Goal: Find specific page/section: Find specific page/section

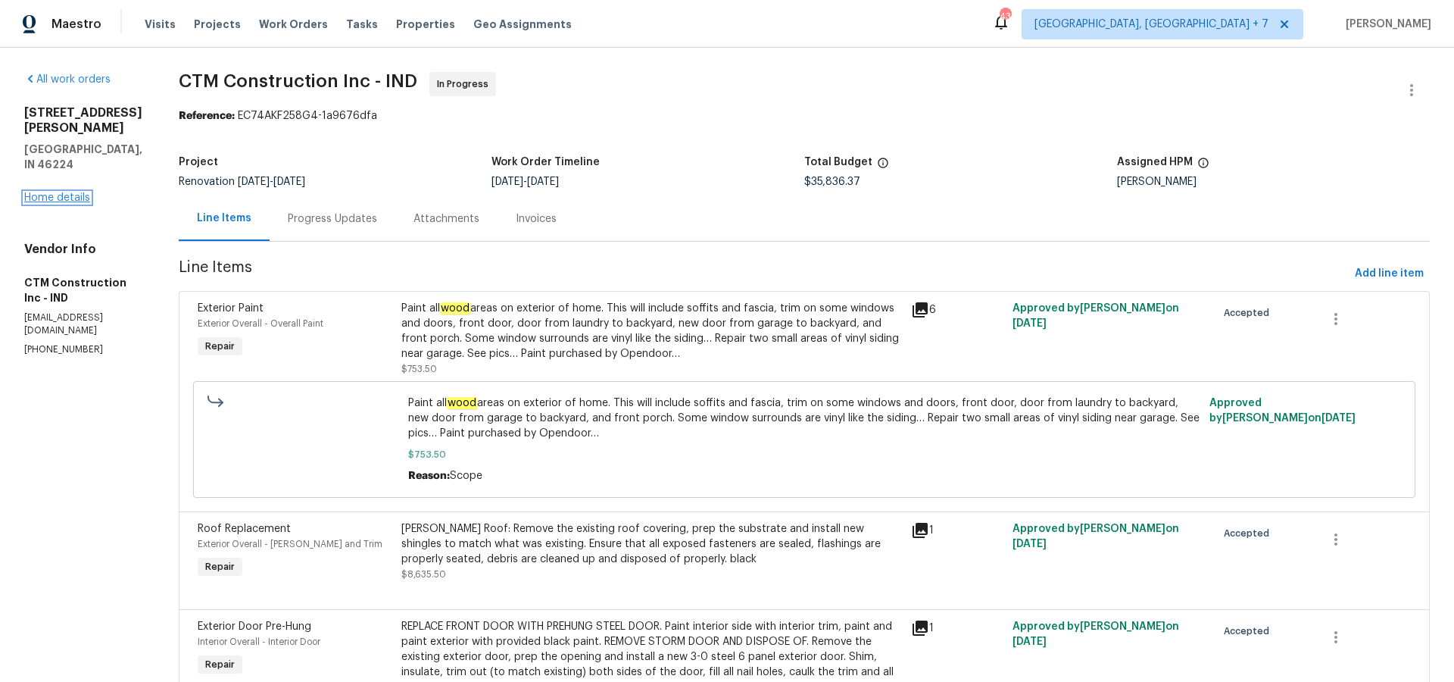
click at [70, 192] on link "Home details" at bounding box center [57, 197] width 66 height 11
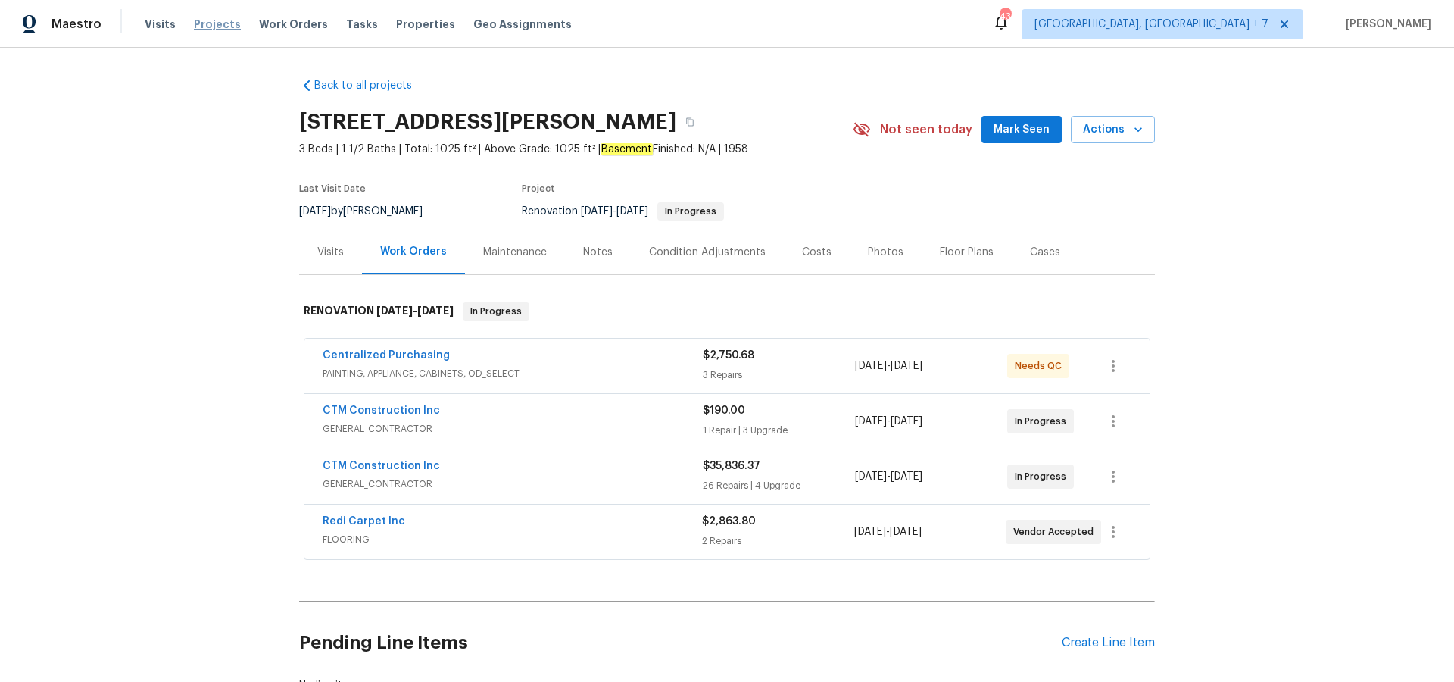
click at [216, 25] on span "Projects" at bounding box center [217, 24] width 47 height 15
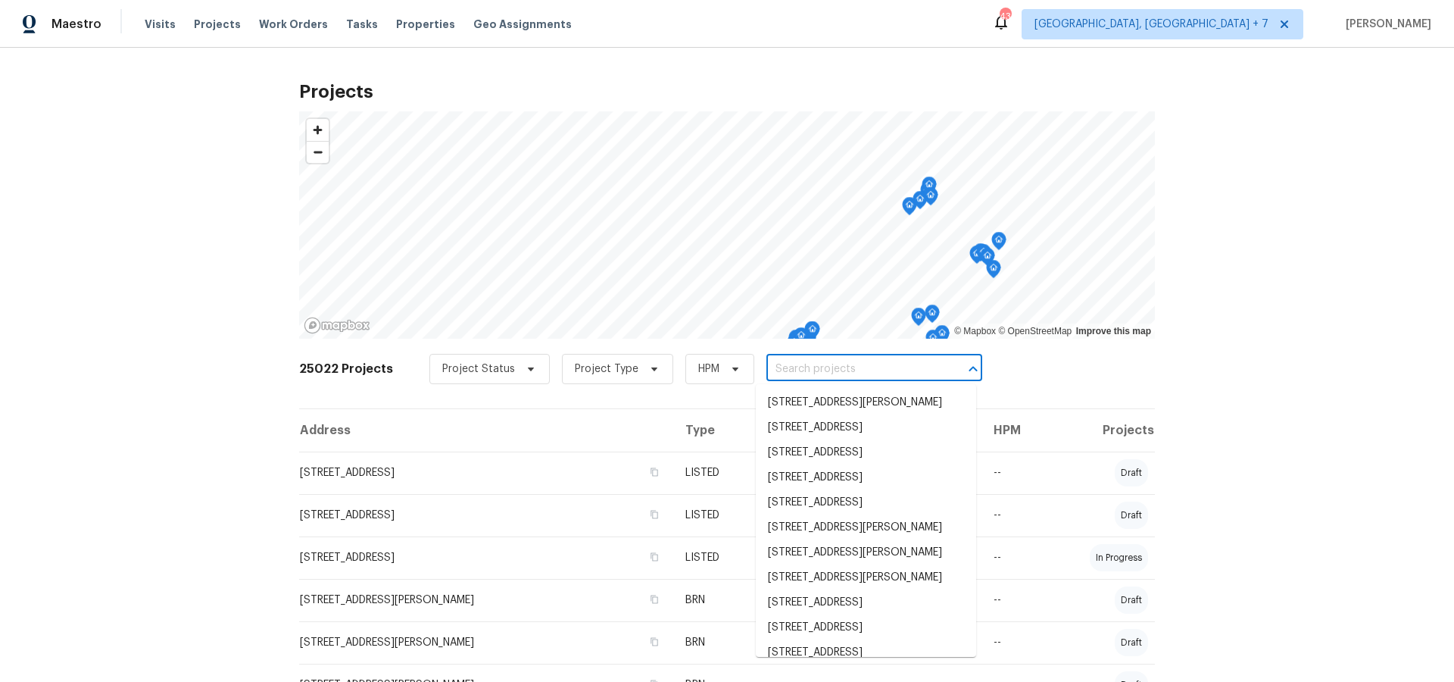
click at [876, 371] on input "text" at bounding box center [853, 369] width 173 height 23
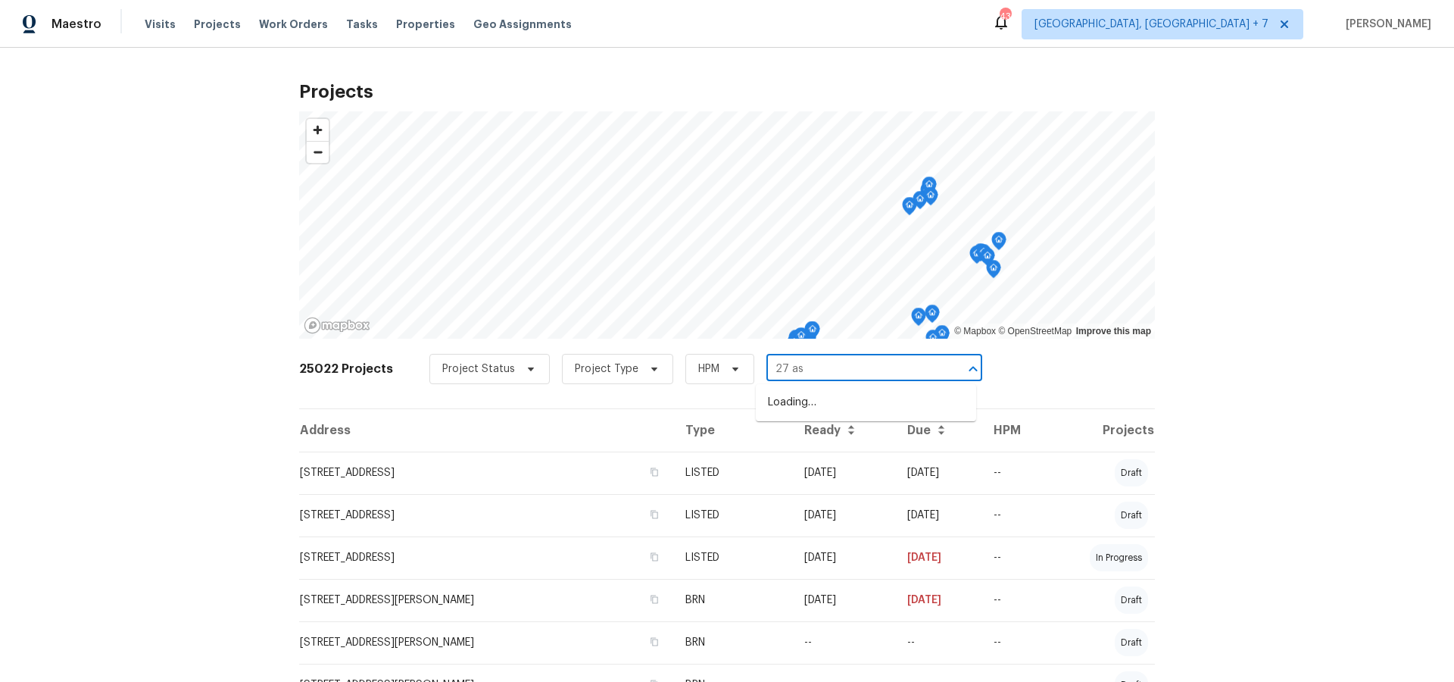
type input "27 ash"
click at [876, 395] on li "[STREET_ADDRESS]" at bounding box center [866, 402] width 220 height 25
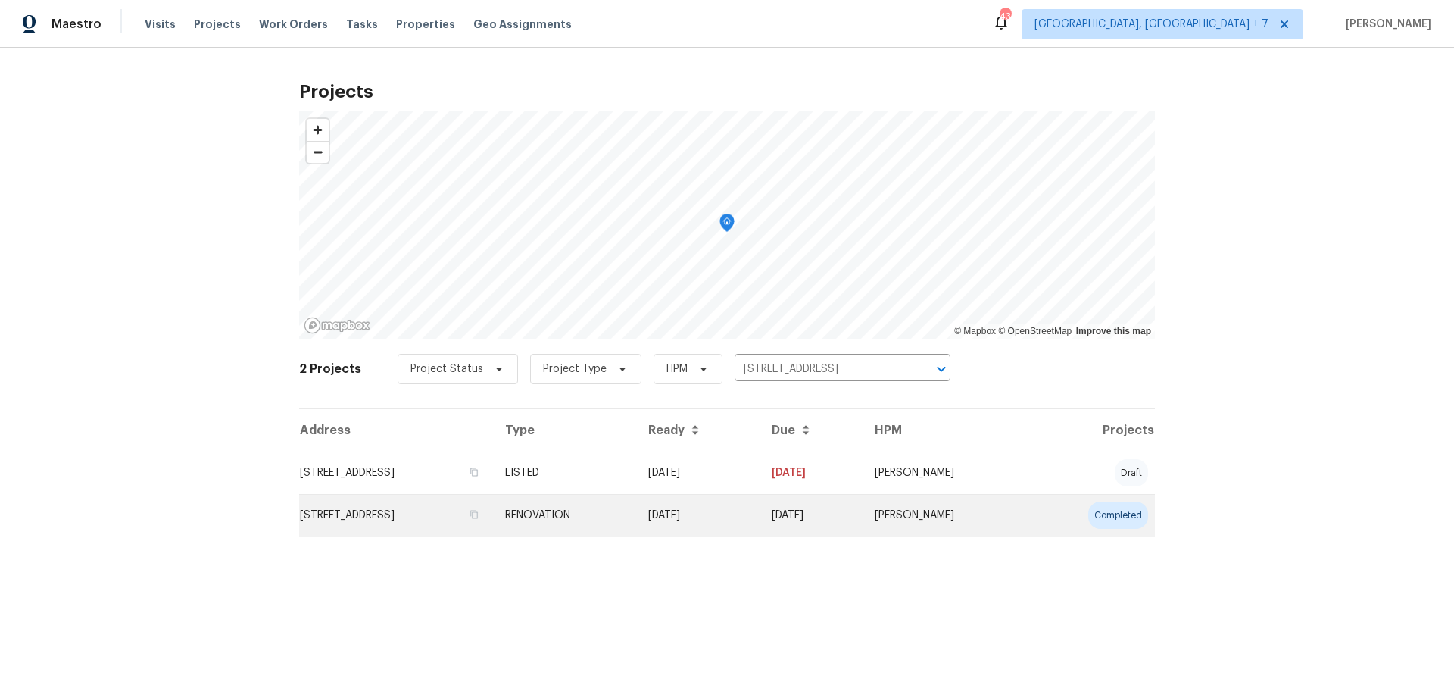
click at [448, 520] on td "[STREET_ADDRESS]" at bounding box center [396, 515] width 194 height 42
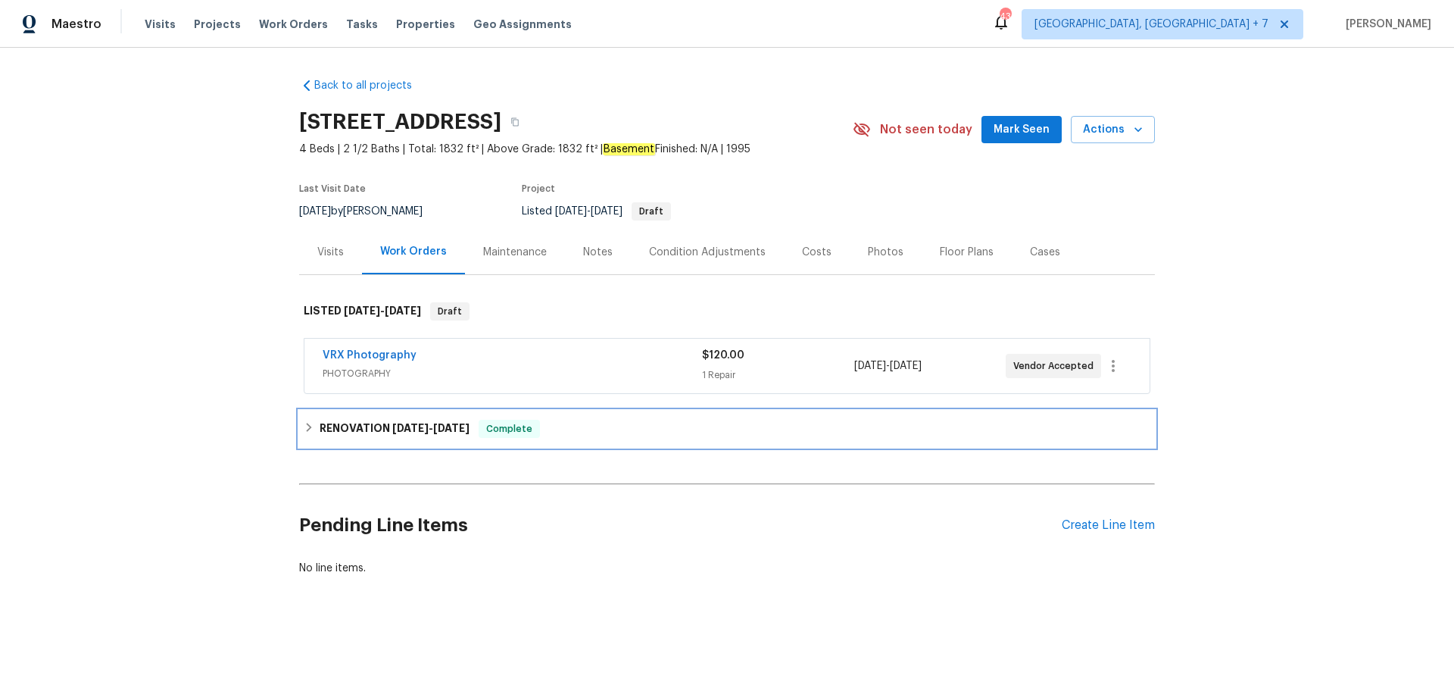
click at [423, 421] on h6 "RENOVATION [DATE] - [DATE]" at bounding box center [395, 429] width 150 height 18
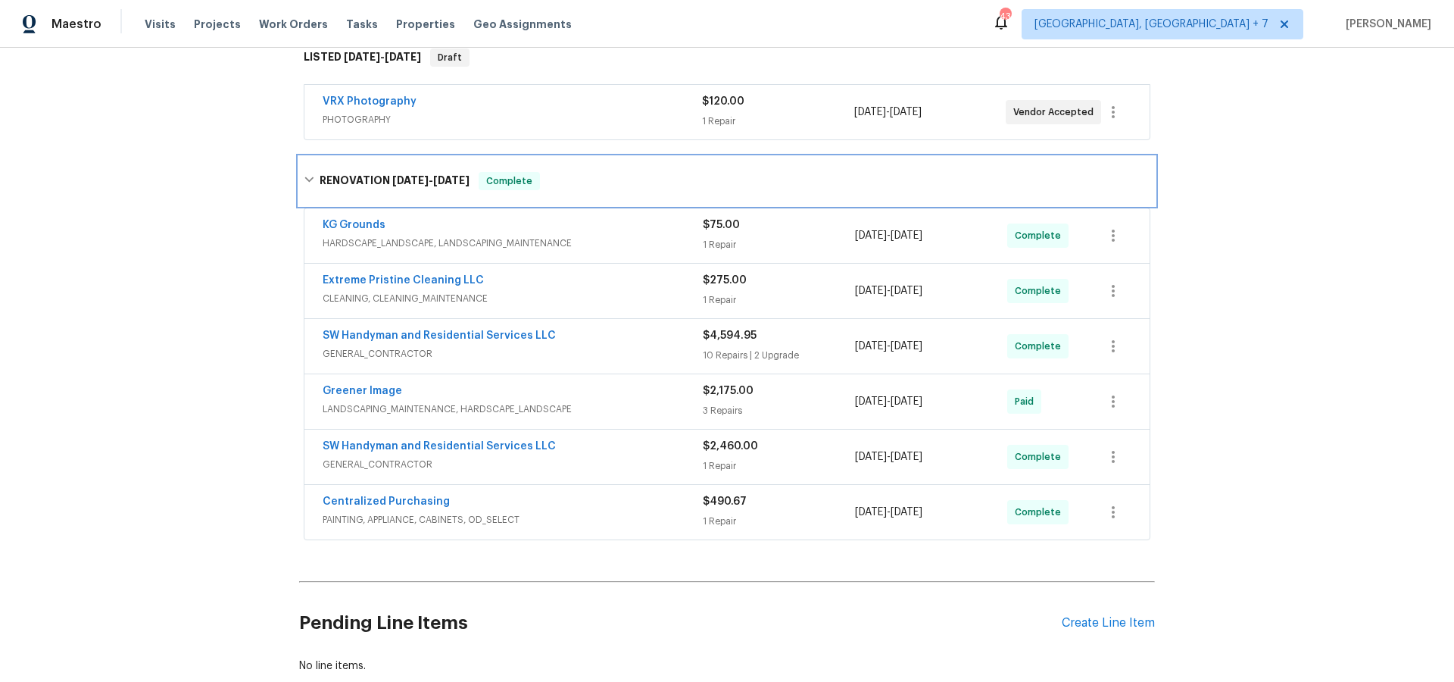
scroll to position [258, 0]
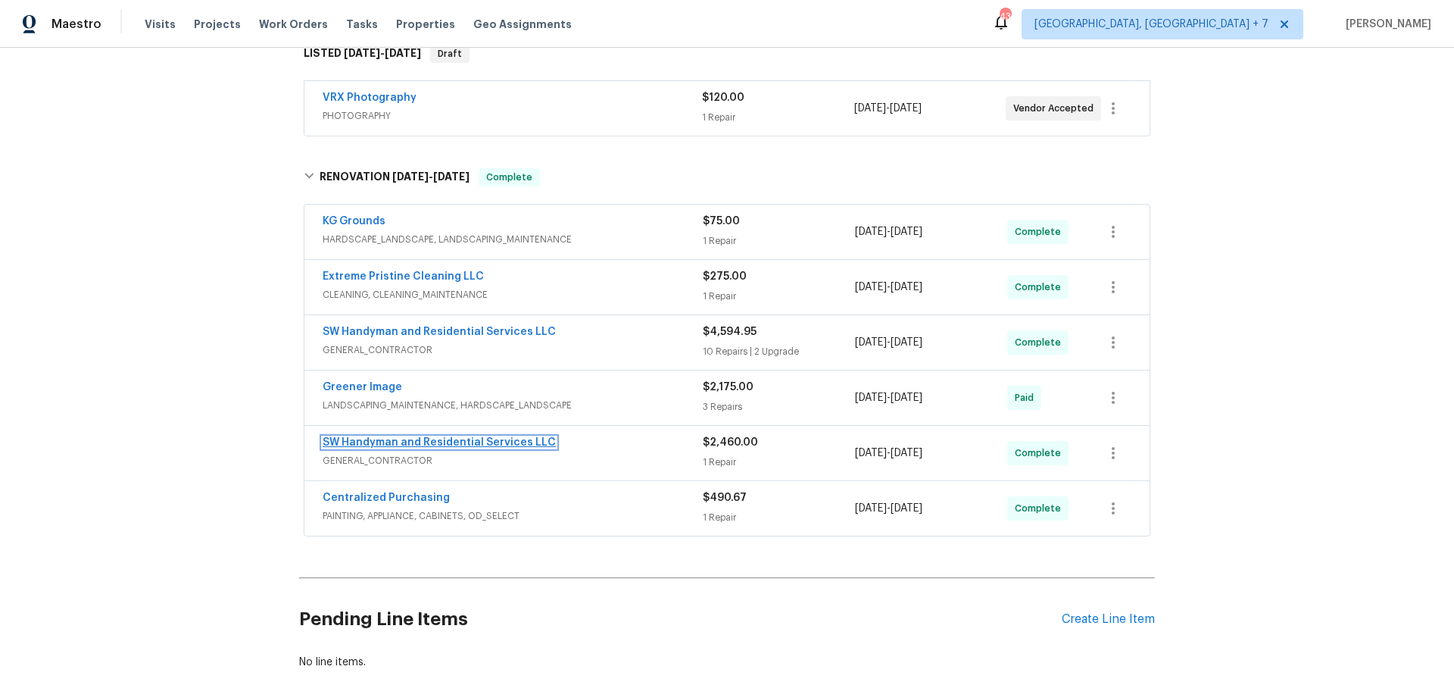
click at [406, 442] on link "SW Handyman and Residential Services LLC" at bounding box center [439, 442] width 233 height 11
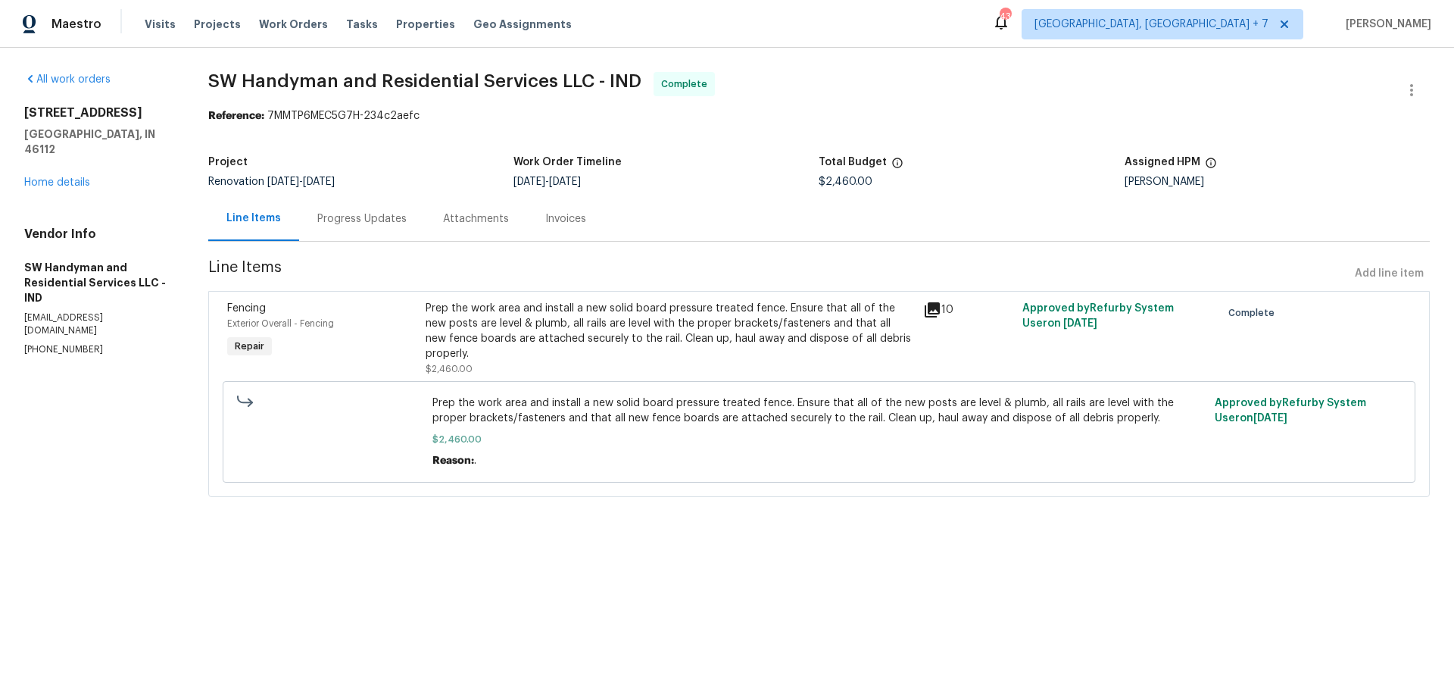
click at [938, 309] on icon at bounding box center [932, 309] width 15 height 15
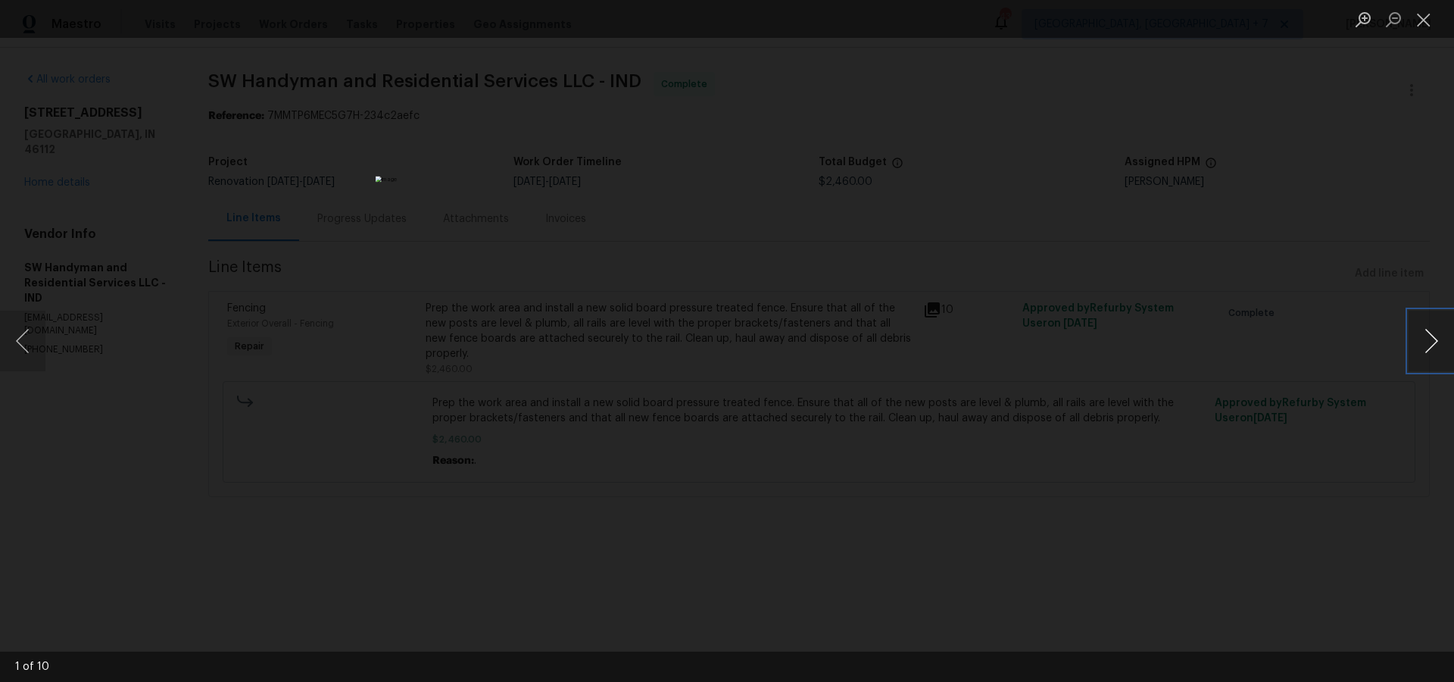
click at [1441, 348] on button "Next image" at bounding box center [1431, 341] width 45 height 61
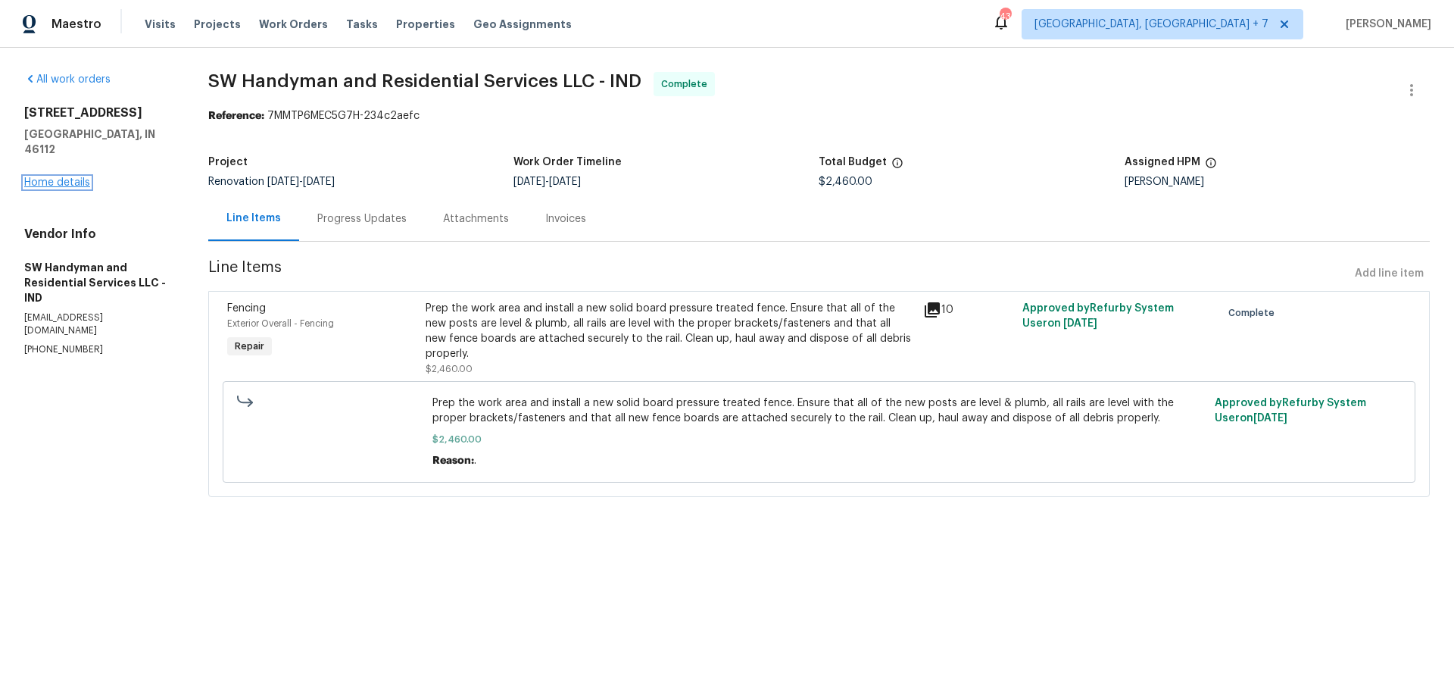
click at [64, 177] on link "Home details" at bounding box center [57, 182] width 66 height 11
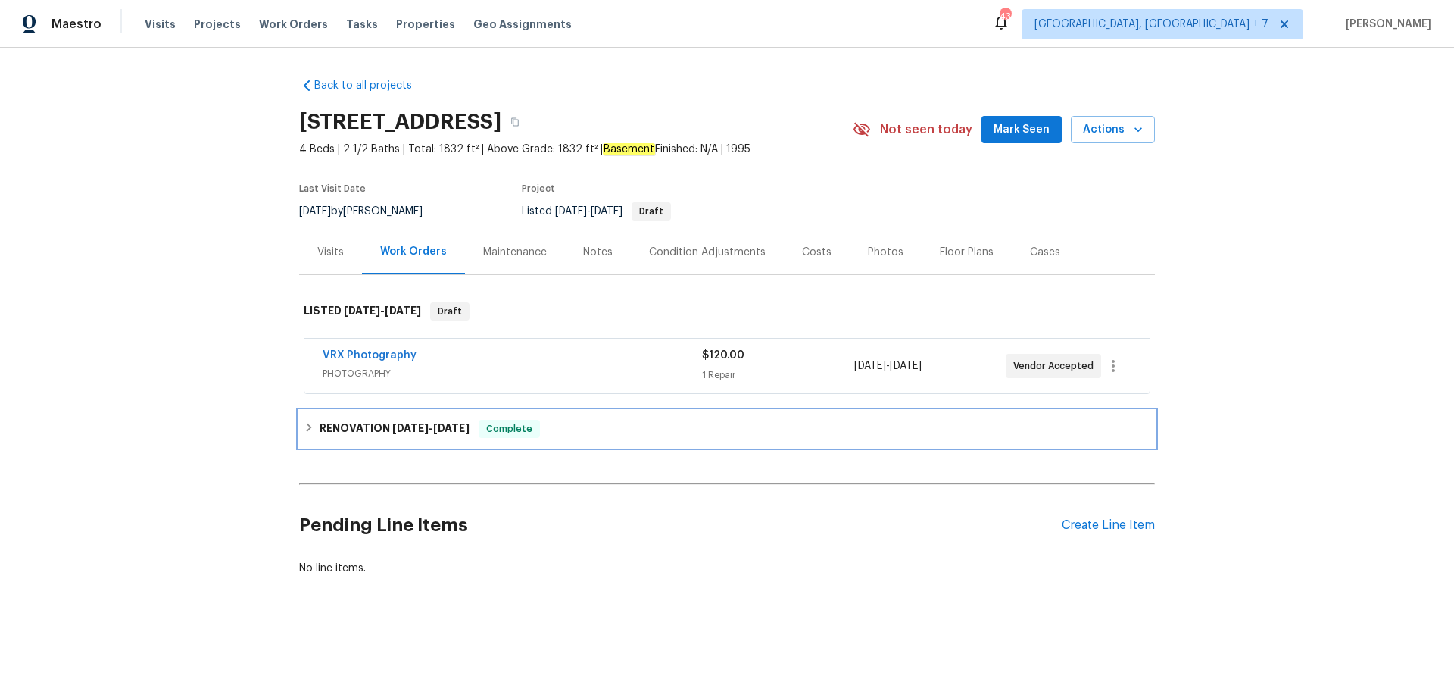
click at [361, 424] on h6 "RENOVATION [DATE] - [DATE]" at bounding box center [395, 429] width 150 height 18
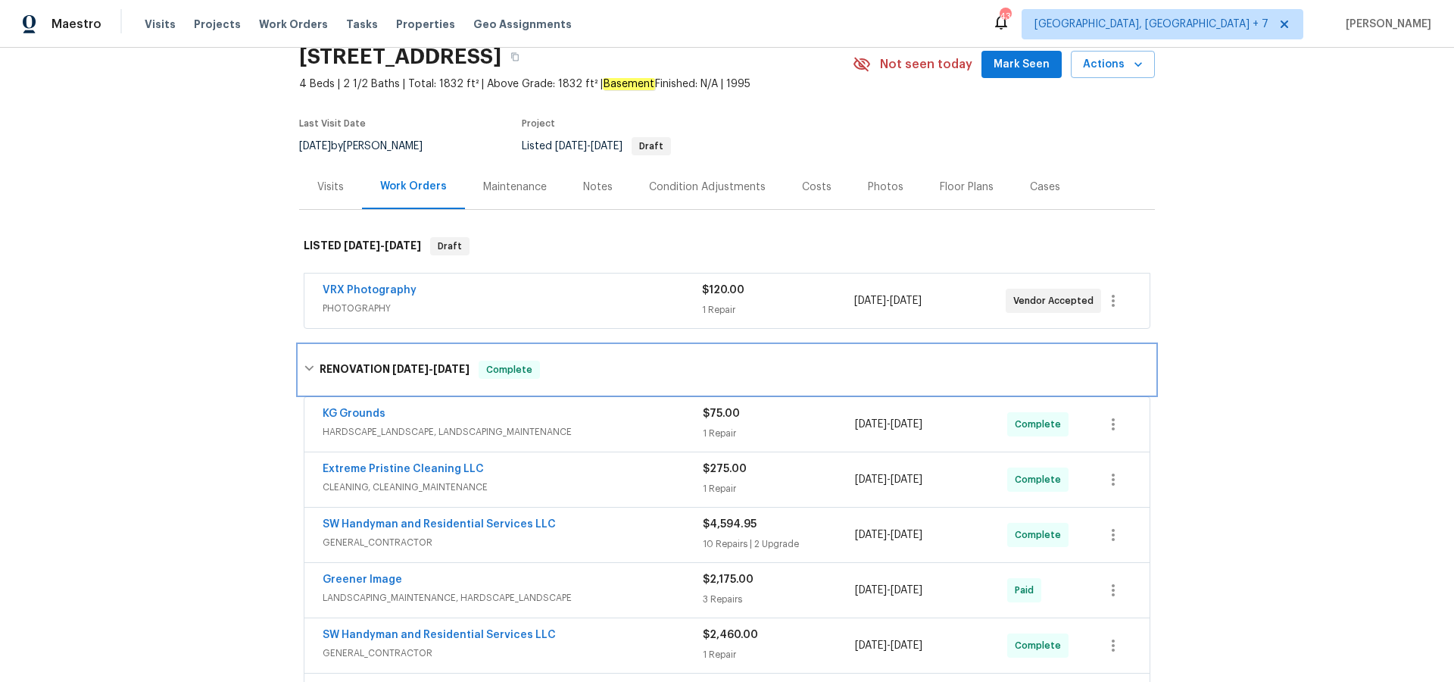
scroll to position [69, 0]
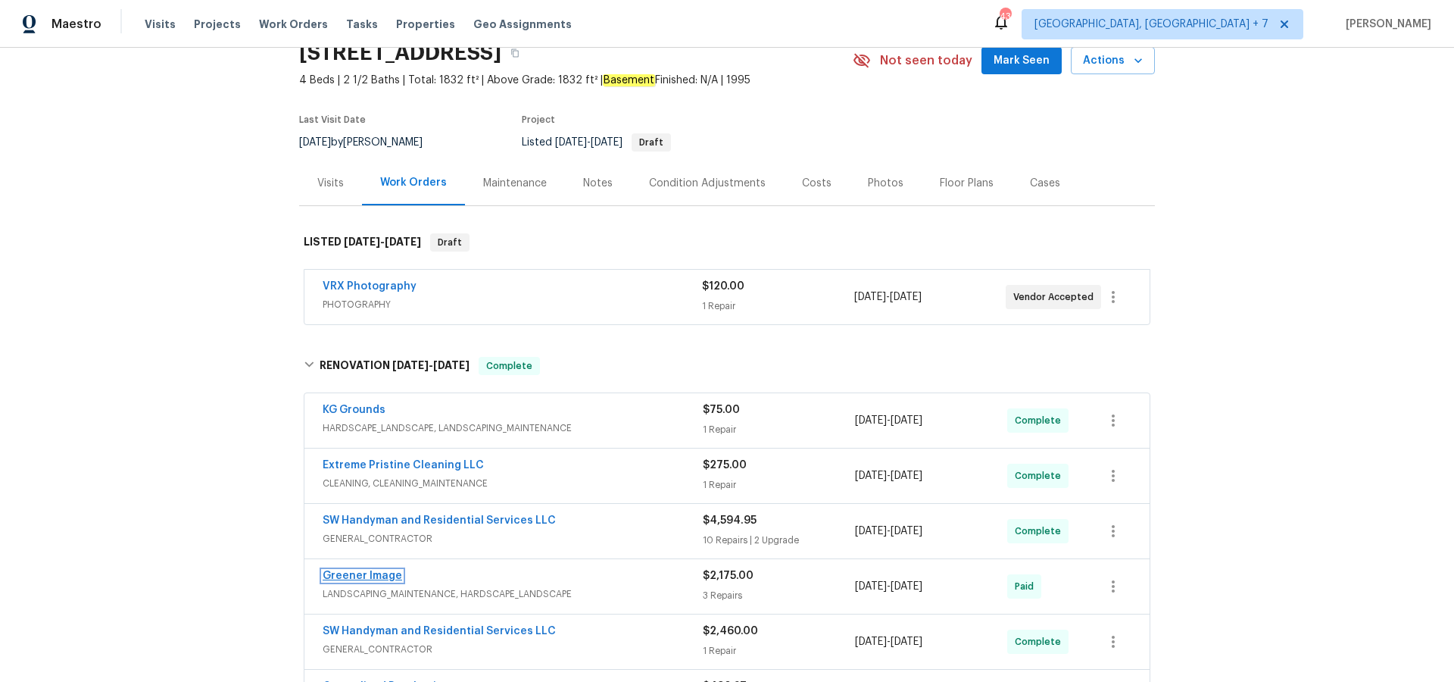
click at [385, 579] on link "Greener Image" at bounding box center [363, 575] width 80 height 11
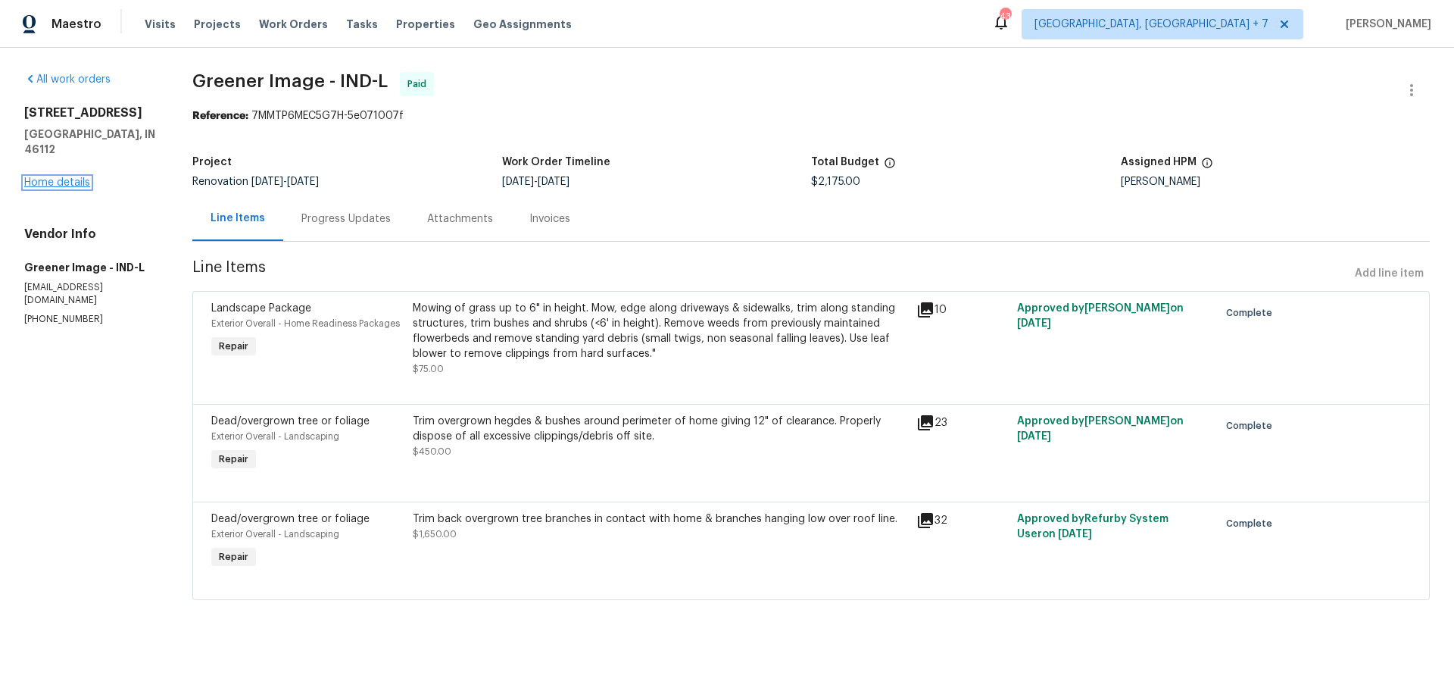
click at [62, 177] on link "Home details" at bounding box center [57, 182] width 66 height 11
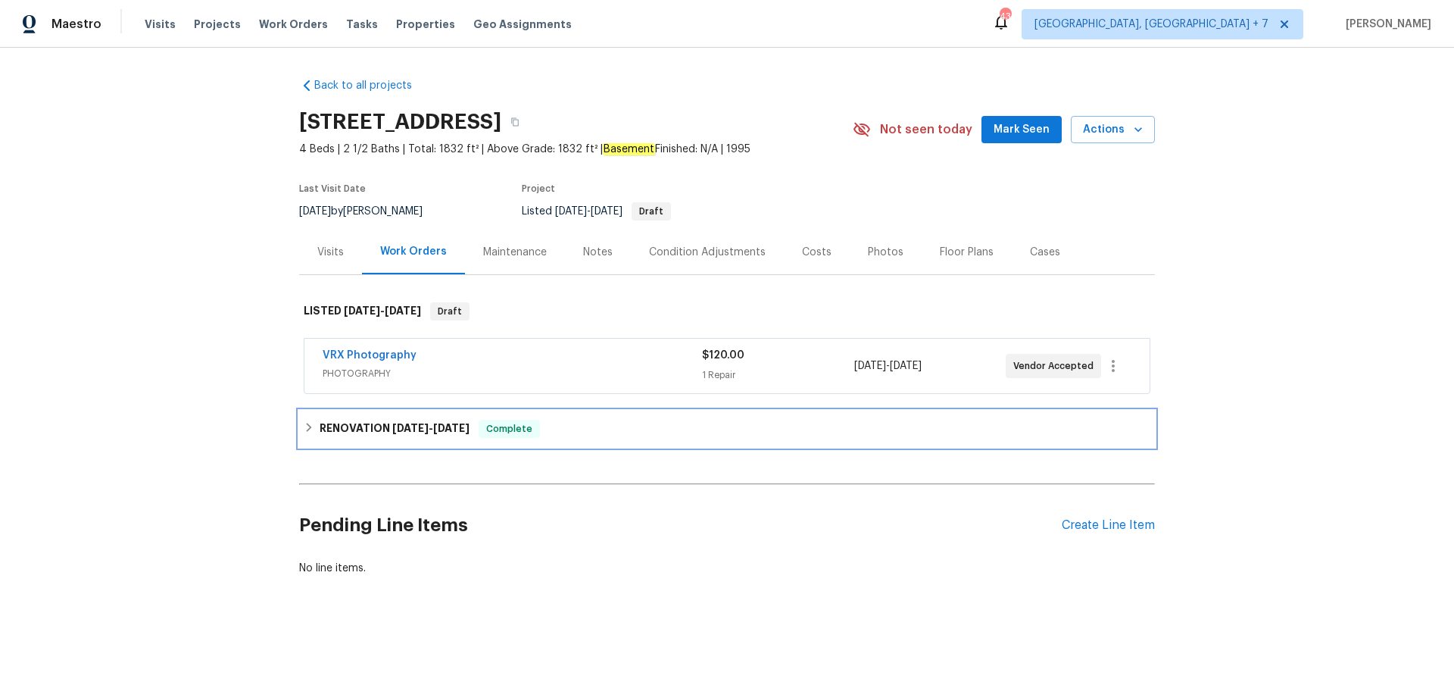
click at [344, 430] on h6 "RENOVATION [DATE] - [DATE]" at bounding box center [395, 429] width 150 height 18
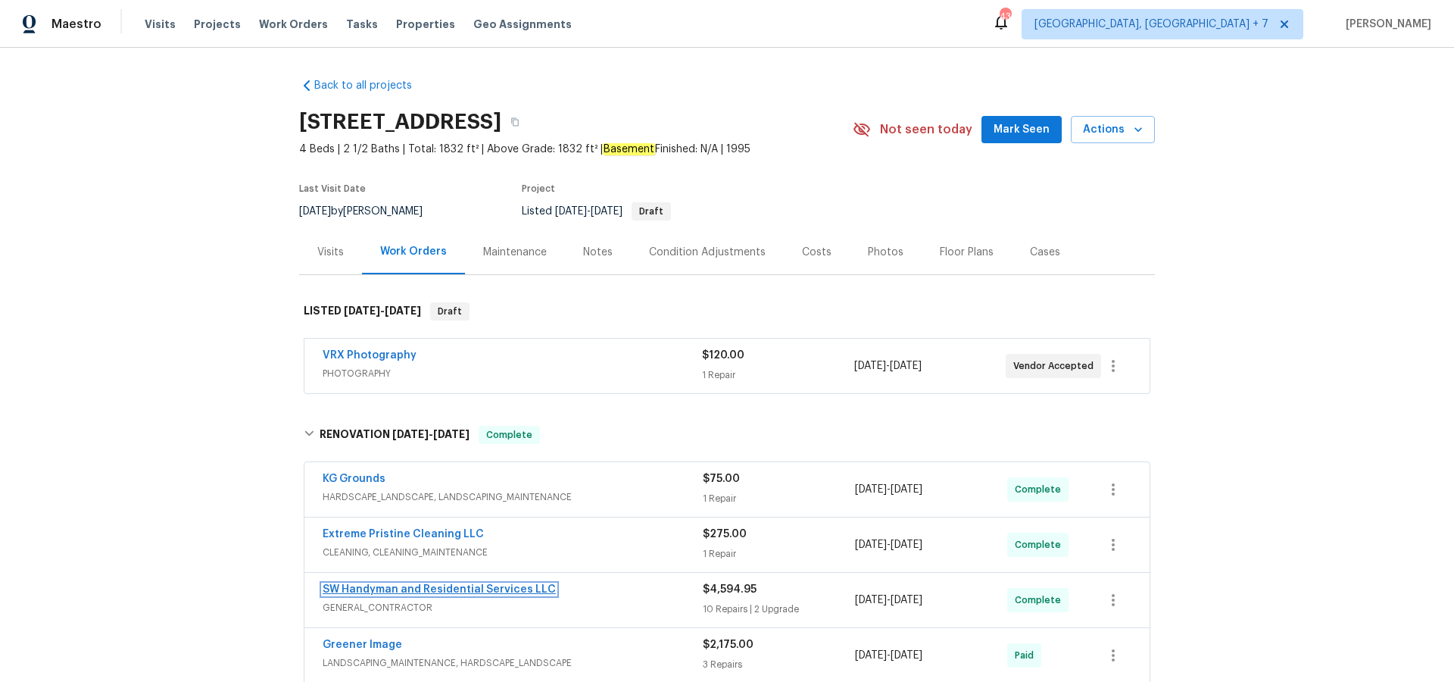
click at [435, 592] on link "SW Handyman and Residential Services LLC" at bounding box center [439, 589] width 233 height 11
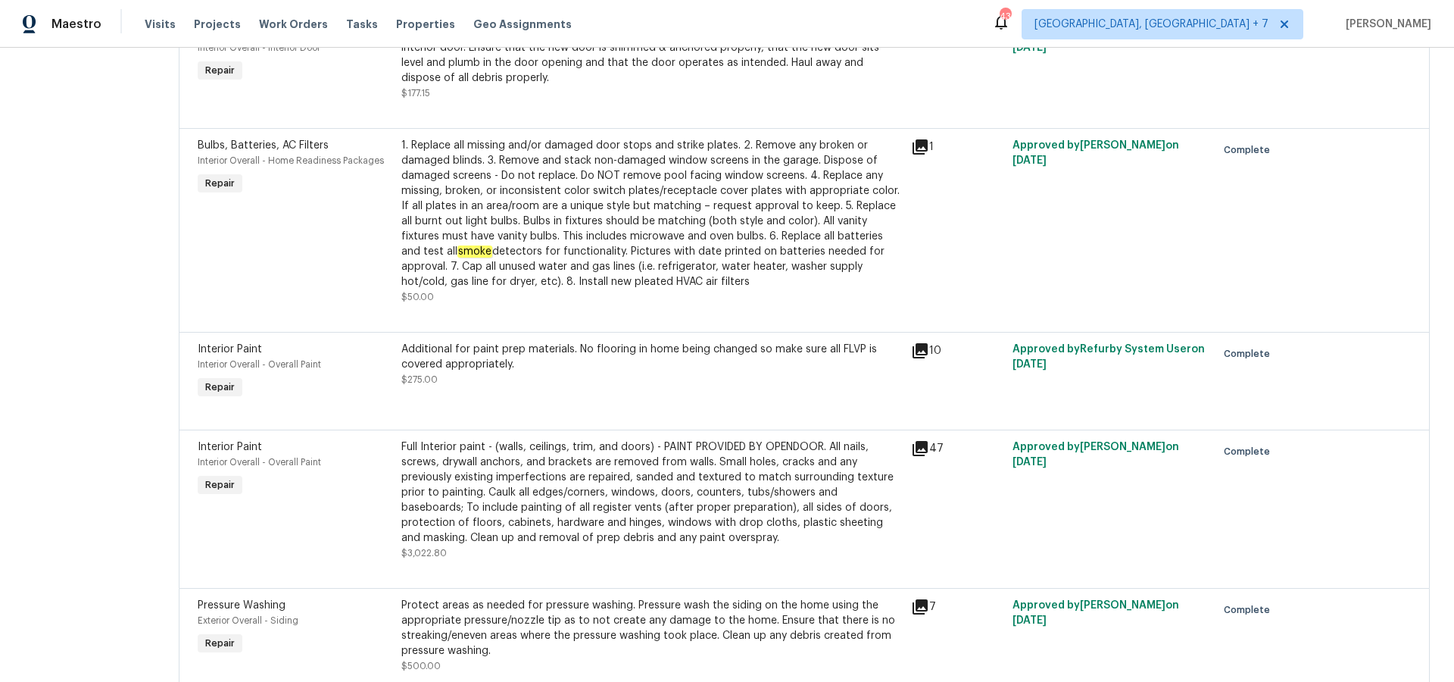
scroll to position [955, 0]
